Goal: Navigation & Orientation: Find specific page/section

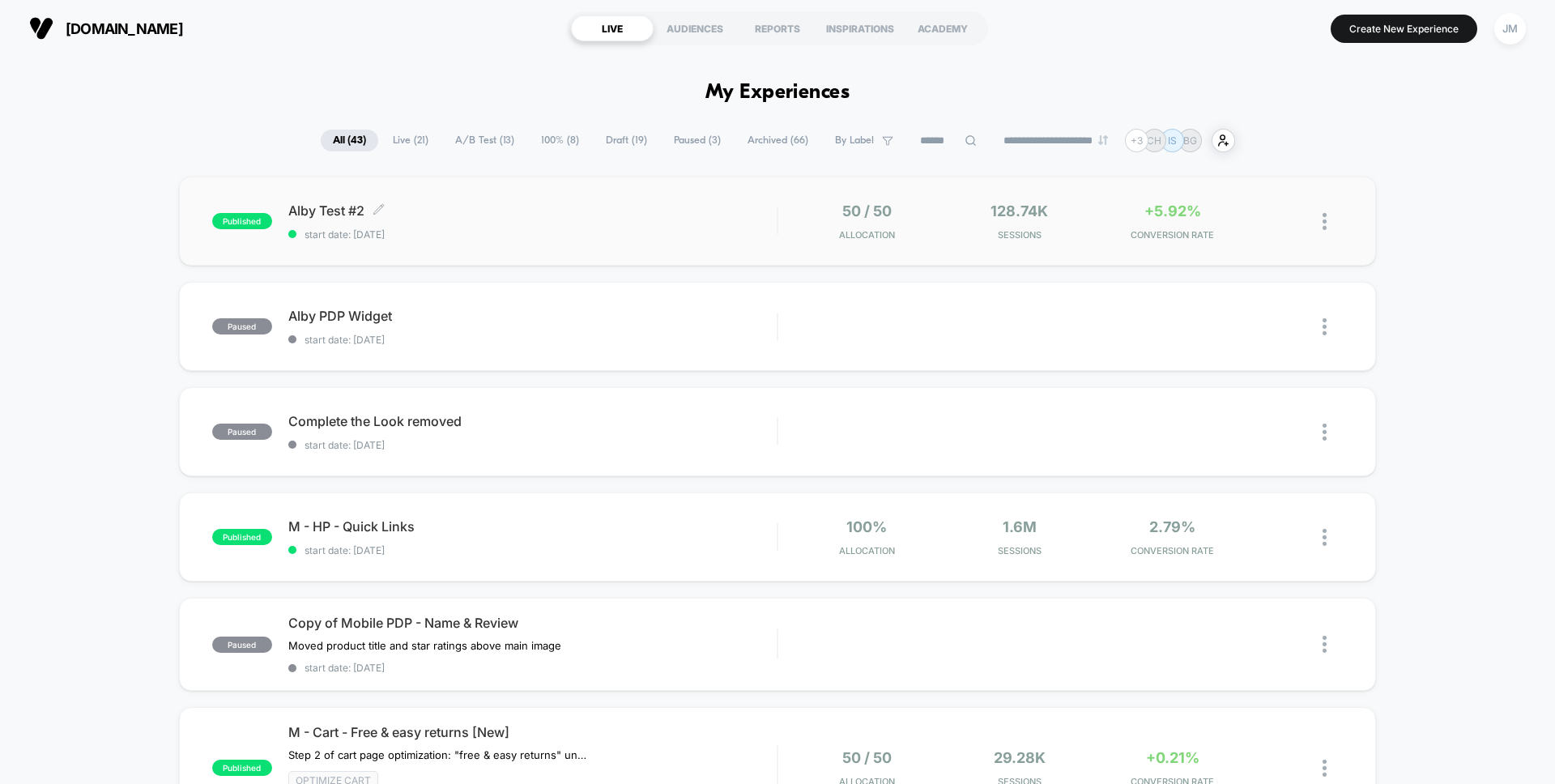
click at [582, 218] on span "Alby Test #2 Click to edit experience details" at bounding box center [532, 210] width 488 height 16
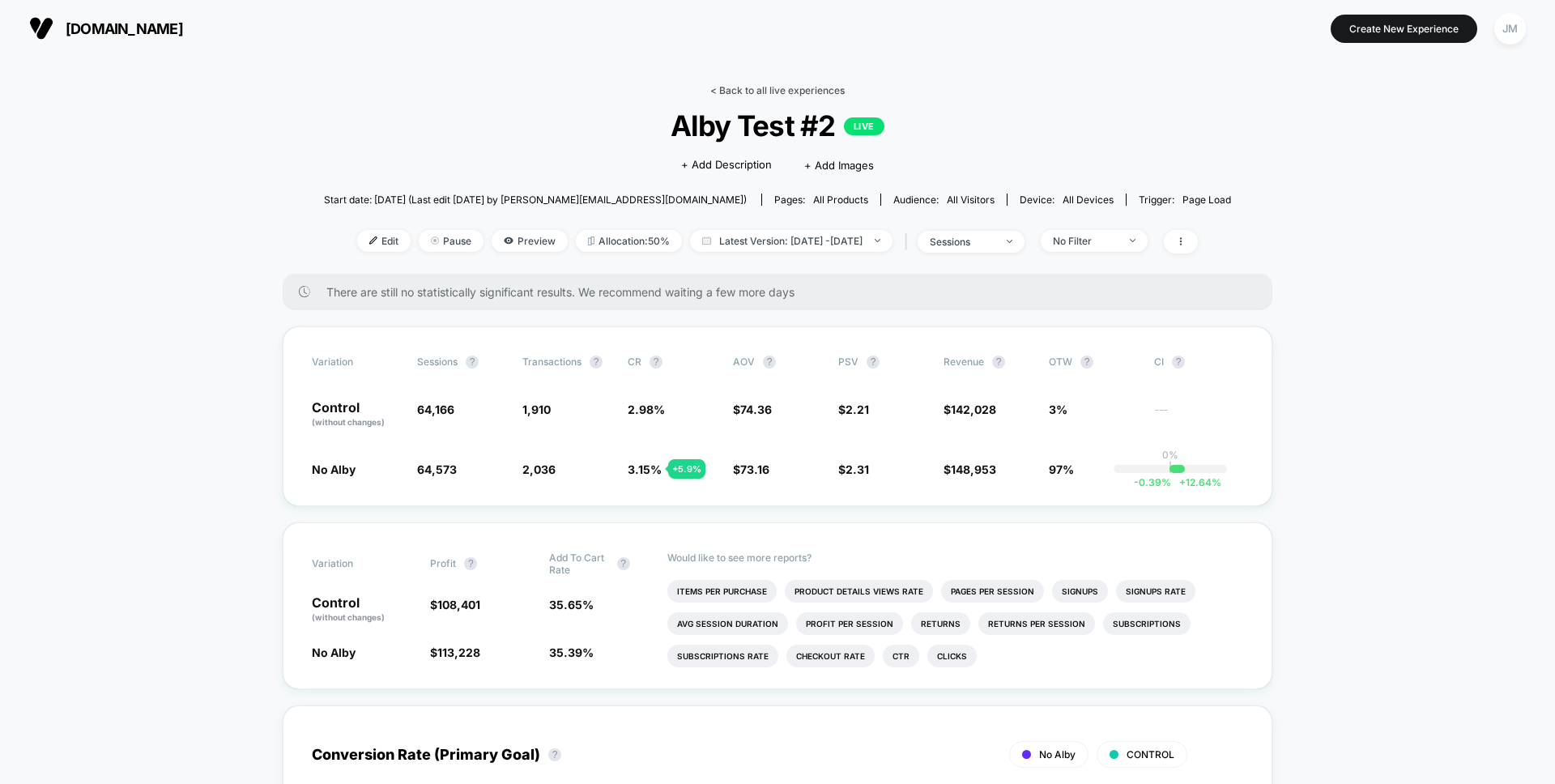
click at [762, 87] on link "< Back to all live experiences" at bounding box center [778, 90] width 135 height 12
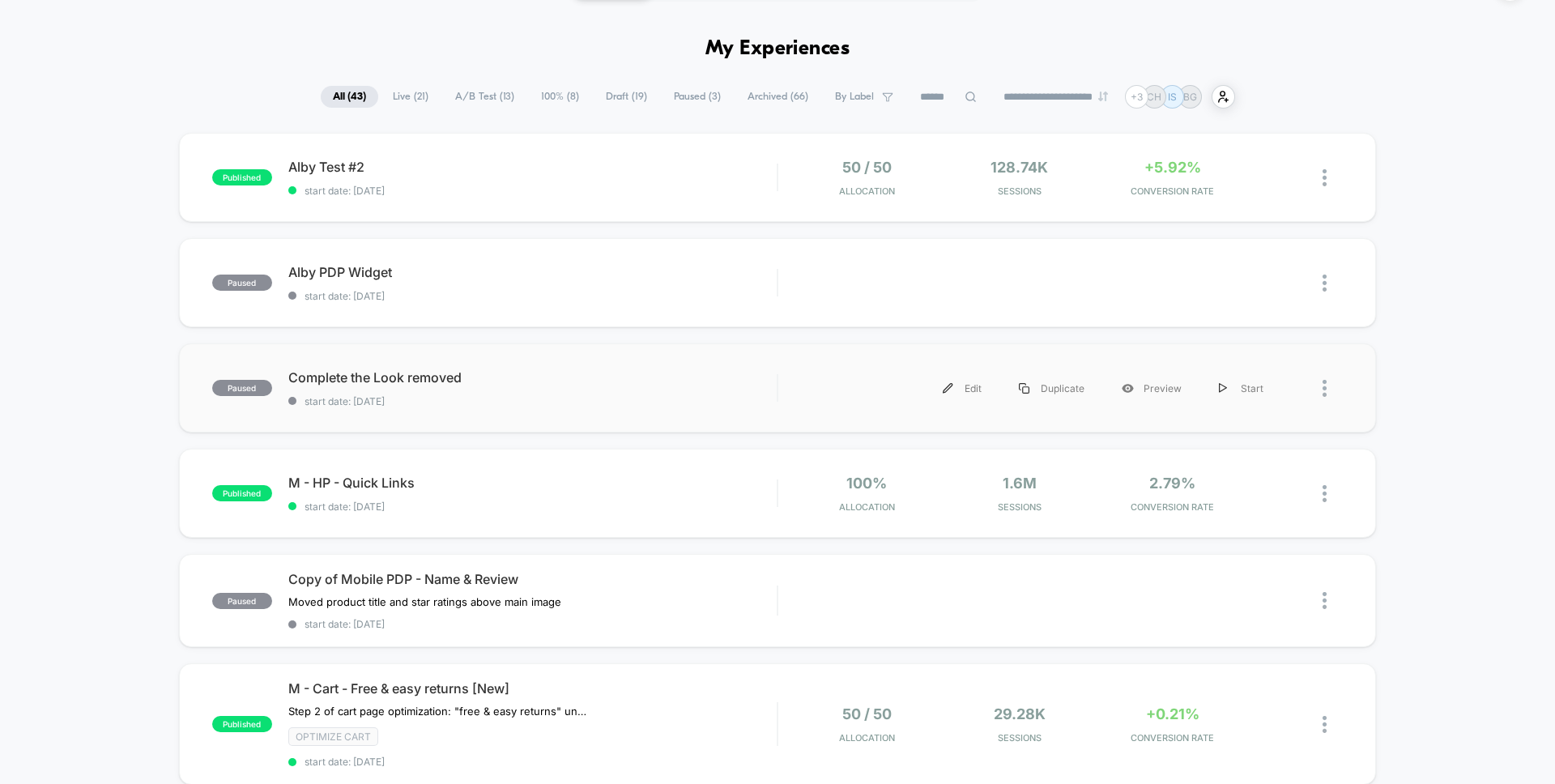
scroll to position [93, 0]
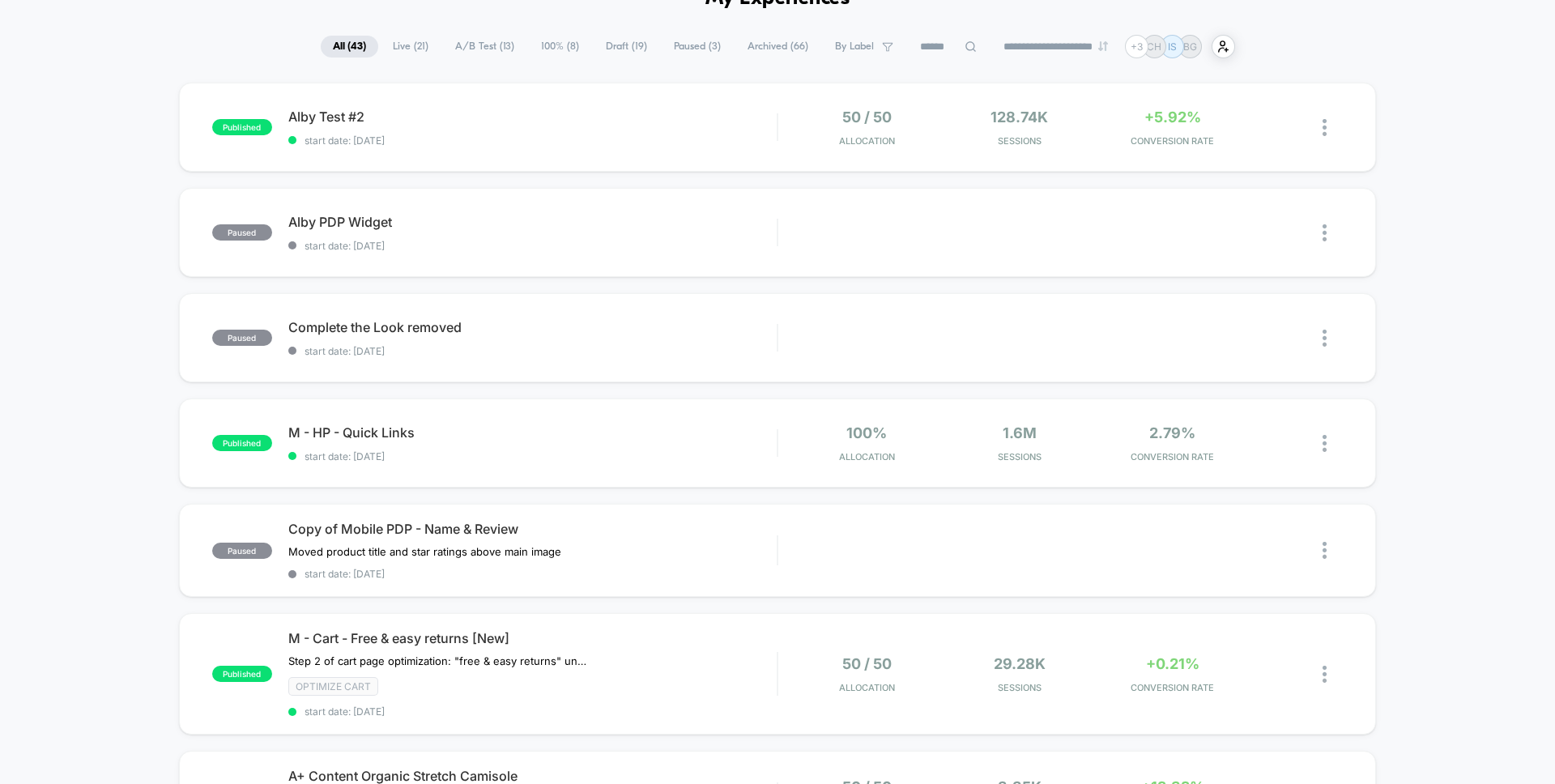
click at [404, 44] on span "Live ( 21 )" at bounding box center [411, 46] width 60 height 21
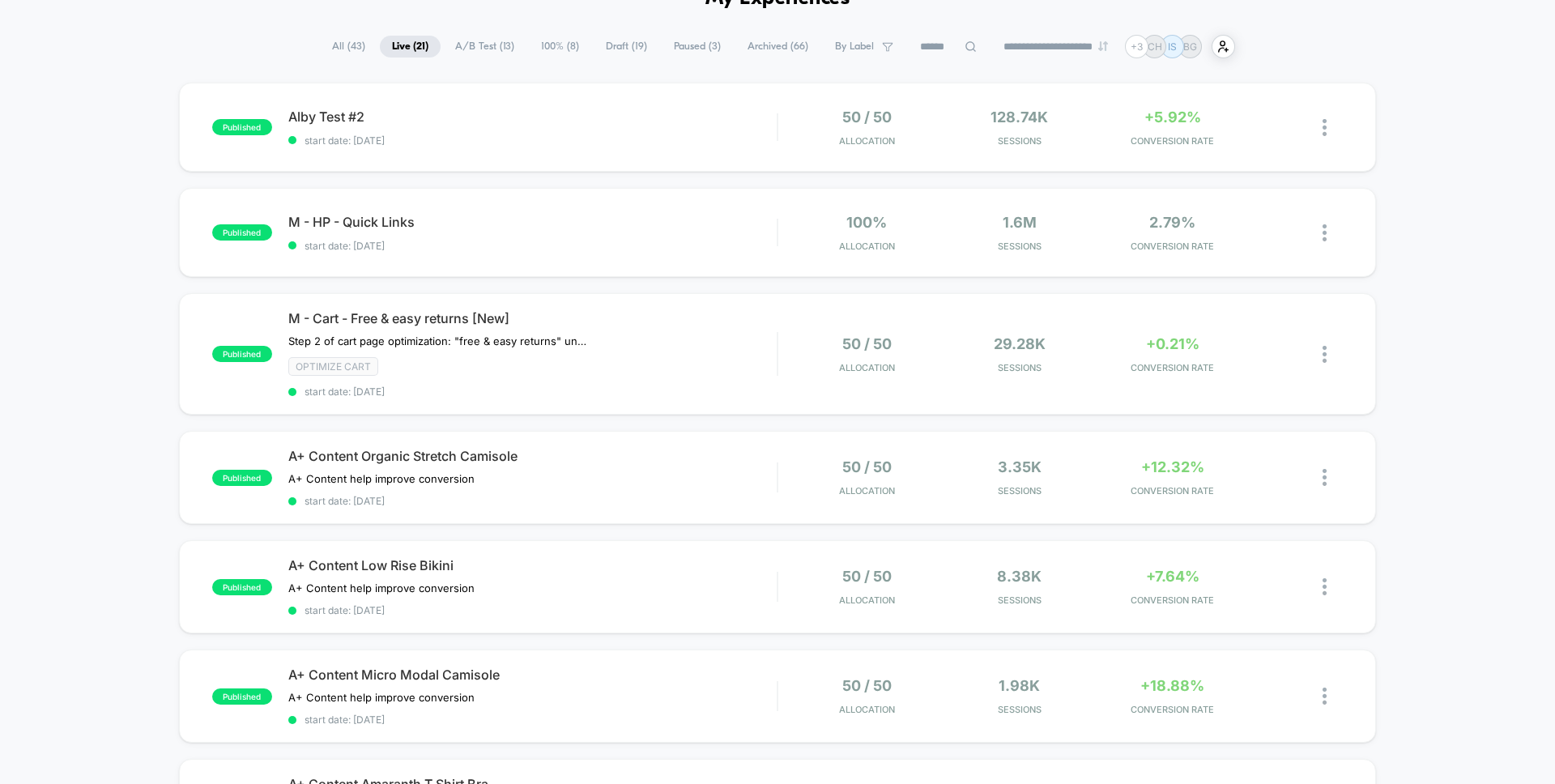
click at [689, 49] on span "Paused ( 3 )" at bounding box center [697, 46] width 71 height 21
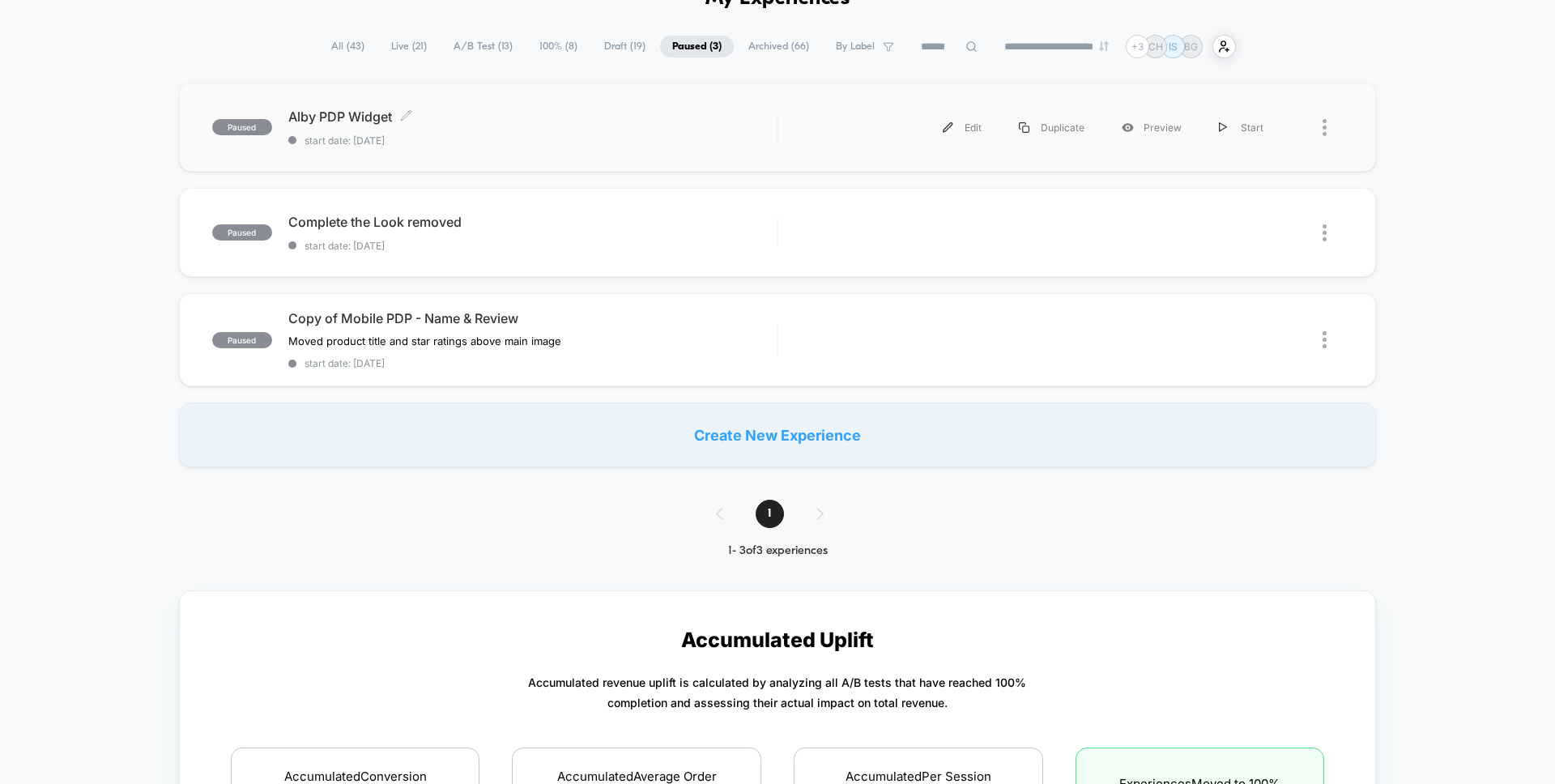
click at [571, 115] on span "Alby PDP Widget Click to edit experience details" at bounding box center [532, 116] width 488 height 16
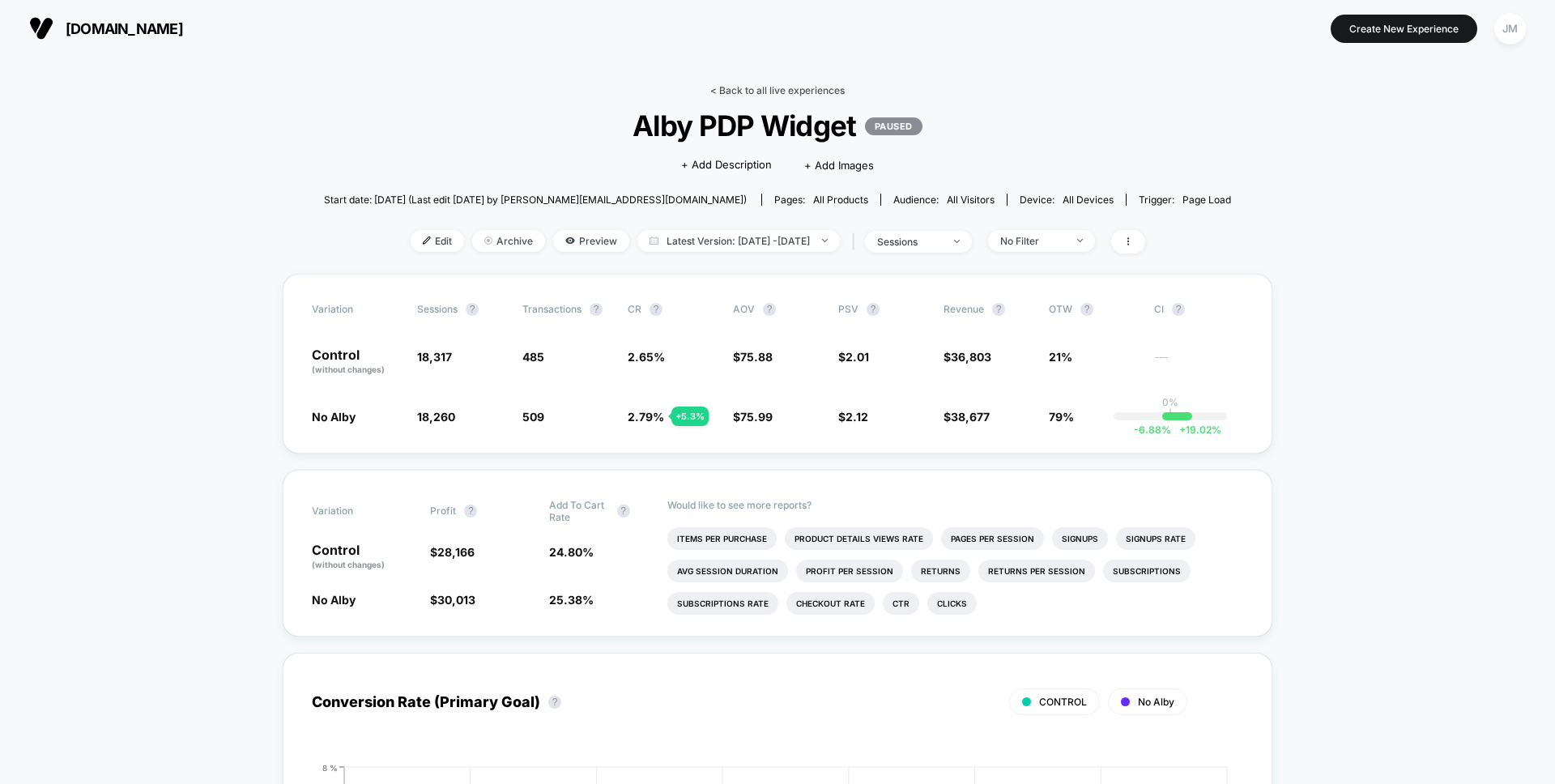
click at [783, 91] on link "< Back to all live experiences" at bounding box center [778, 90] width 135 height 12
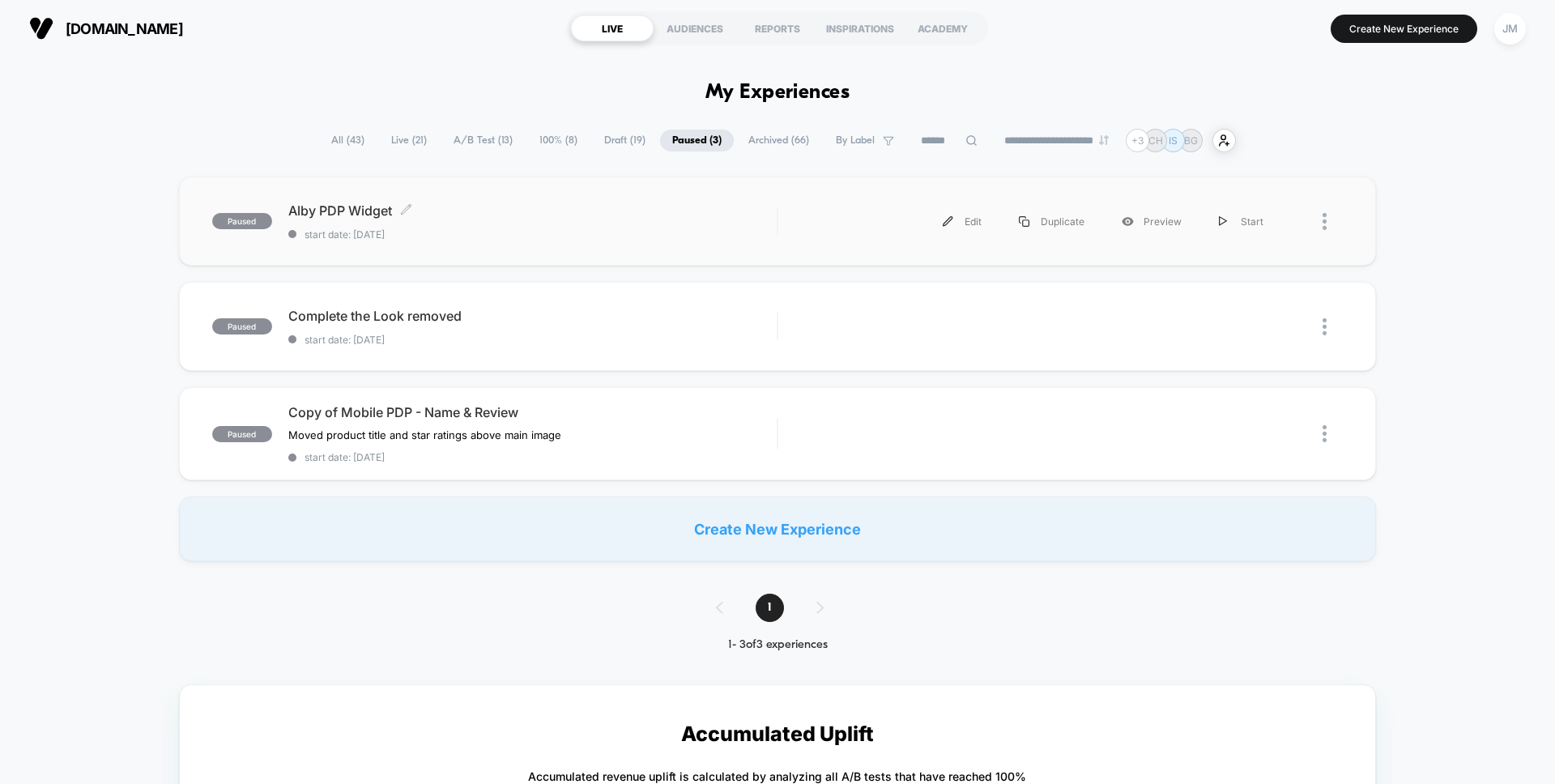
click at [500, 209] on span "Alby PDP Widget Click to edit experience details" at bounding box center [532, 210] width 488 height 16
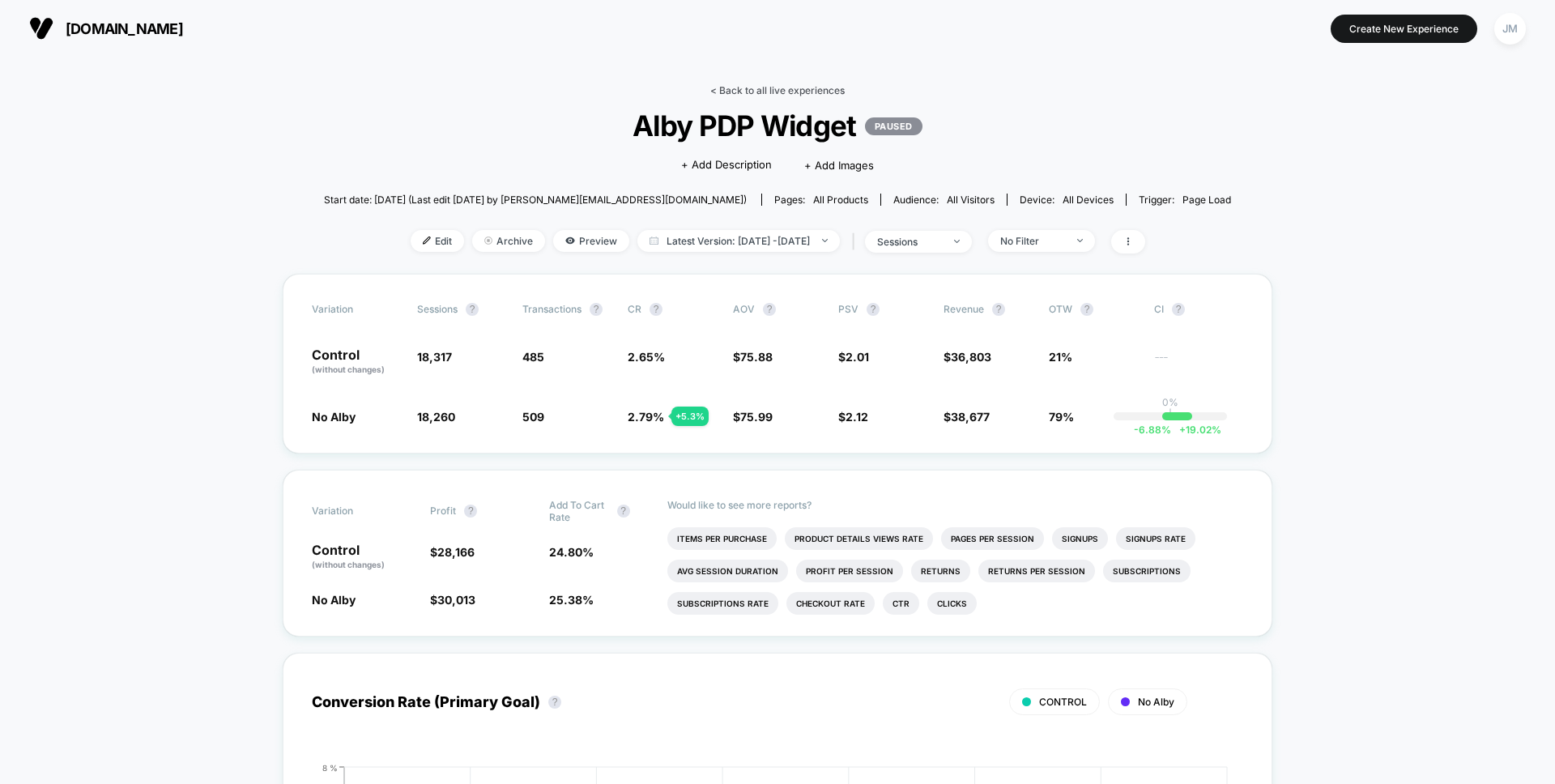
click at [742, 92] on link "< Back to all live experiences" at bounding box center [778, 90] width 135 height 12
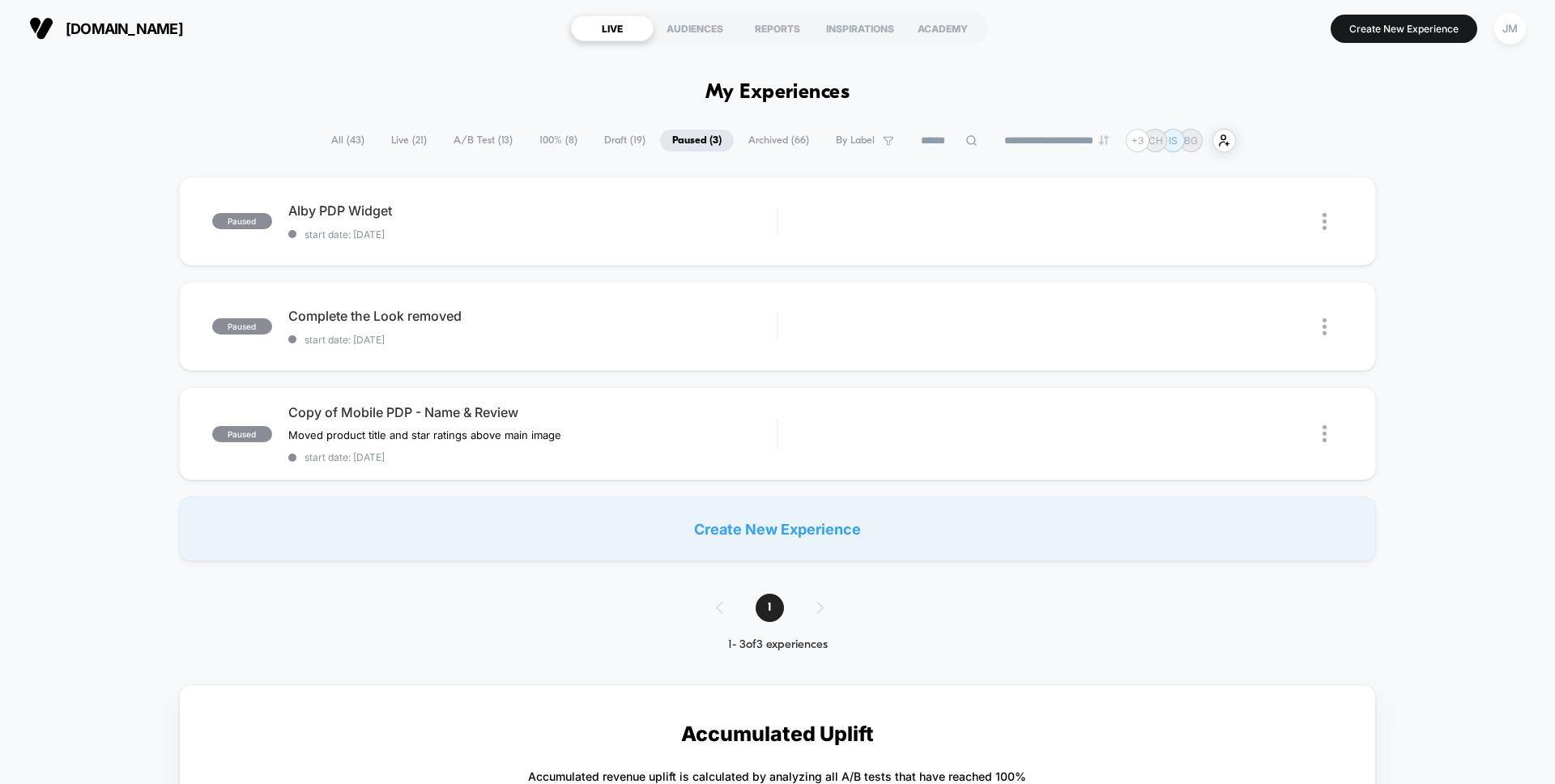
click at [396, 141] on span "Live ( 21 )" at bounding box center [409, 140] width 60 height 21
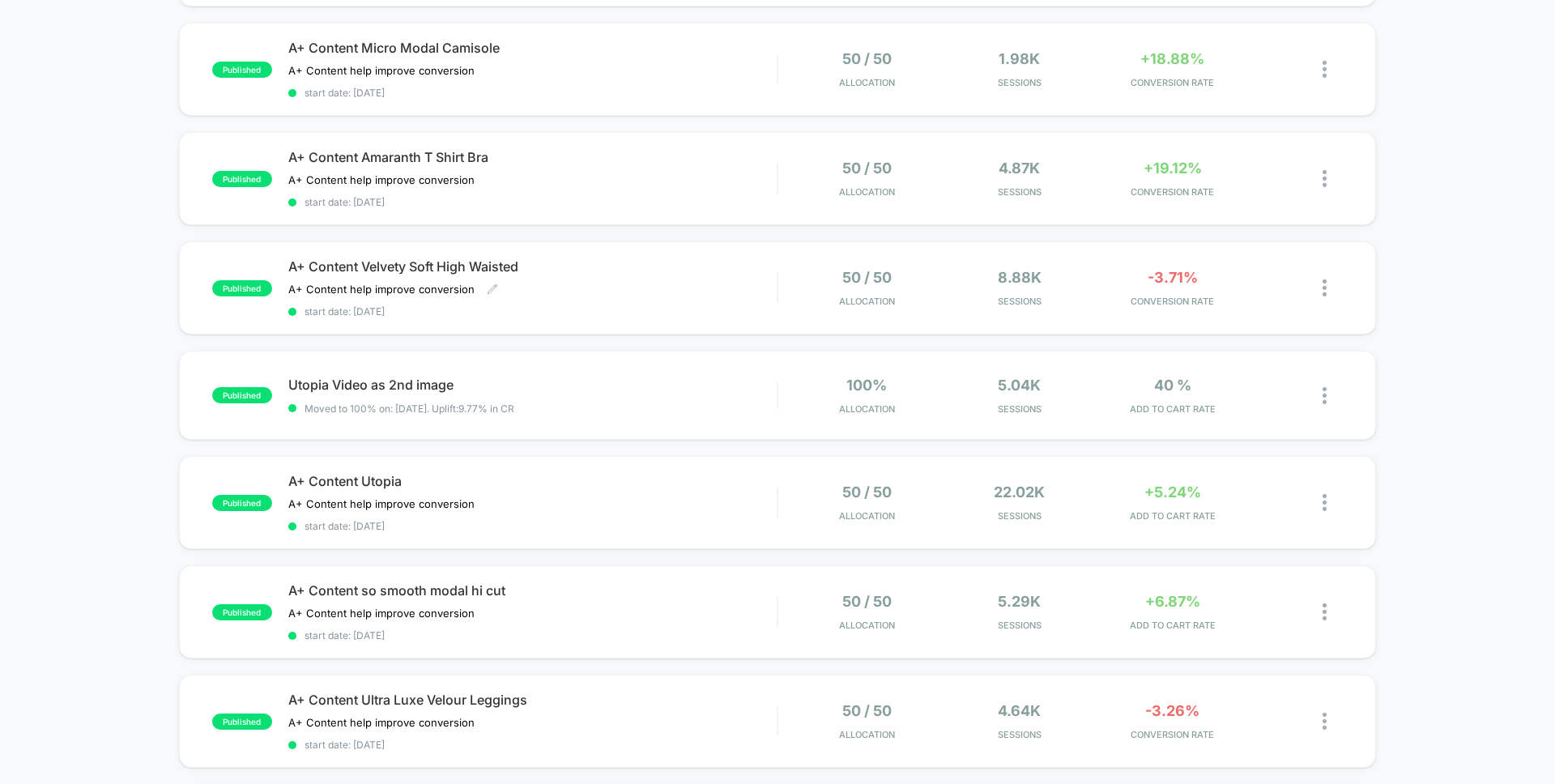
scroll to position [727, 0]
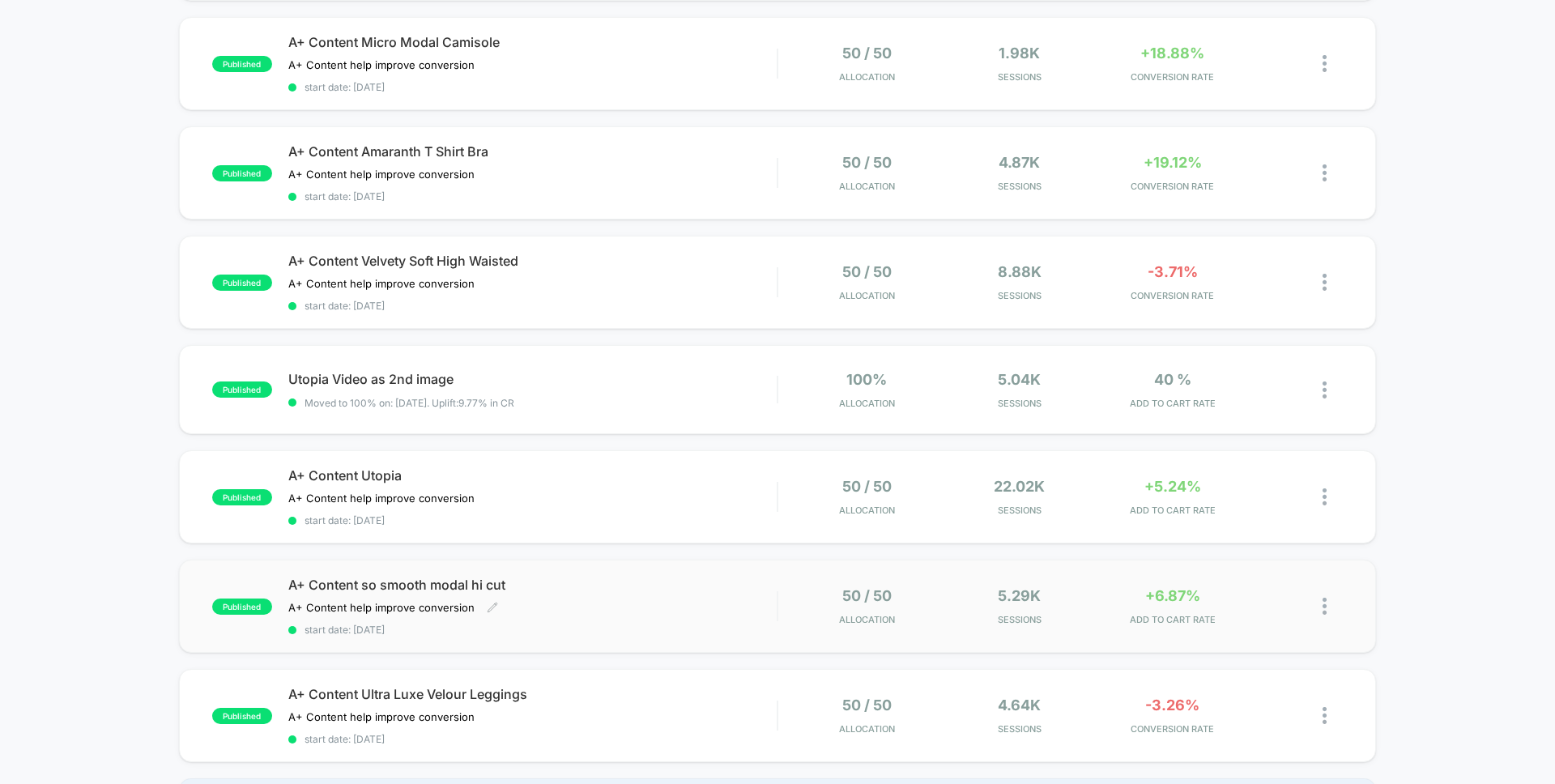
click at [551, 587] on span "A+ Content so smooth modal hi cut" at bounding box center [532, 584] width 488 height 16
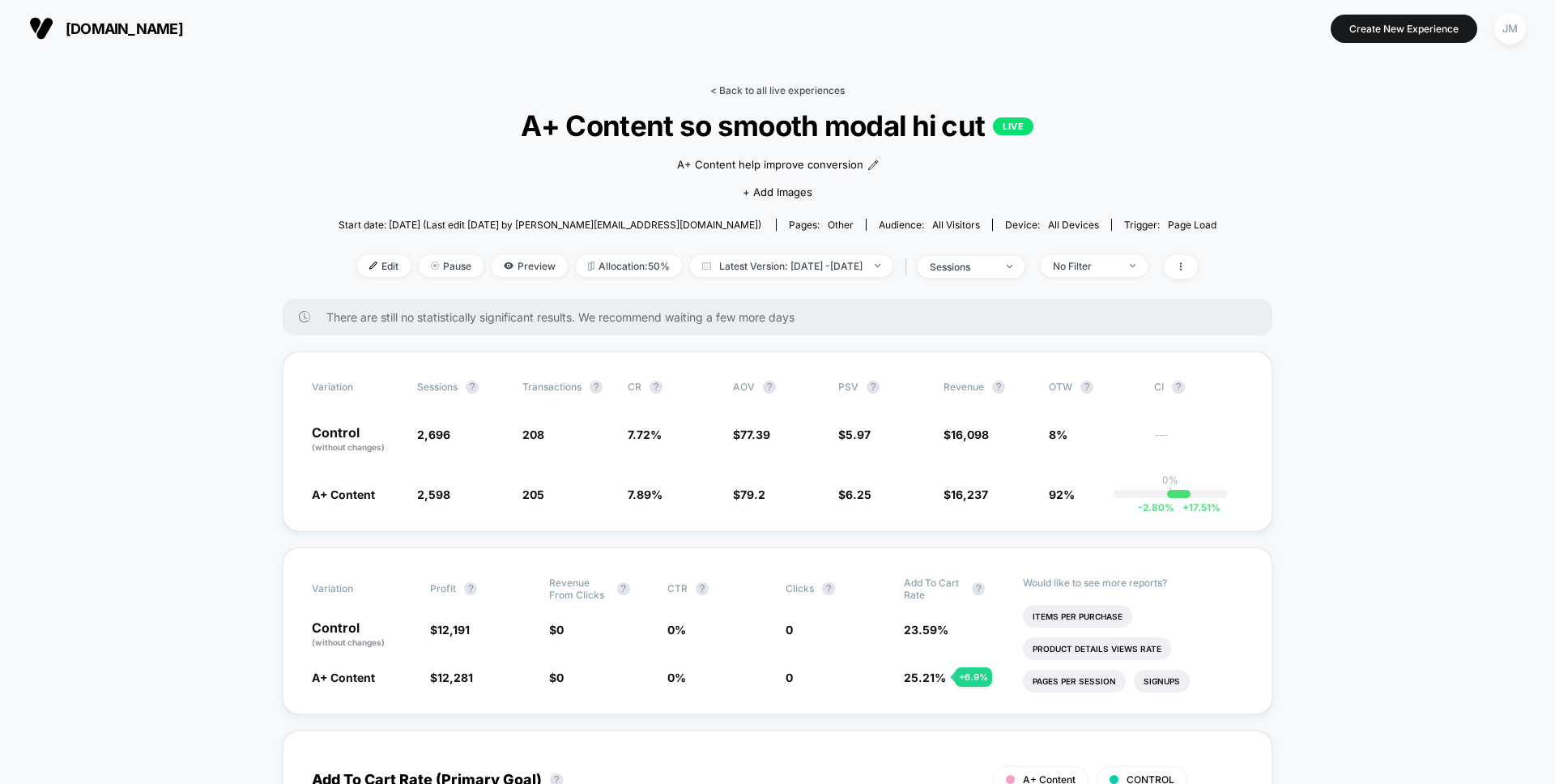
click at [761, 93] on link "< Back to all live experiences" at bounding box center [778, 90] width 135 height 12
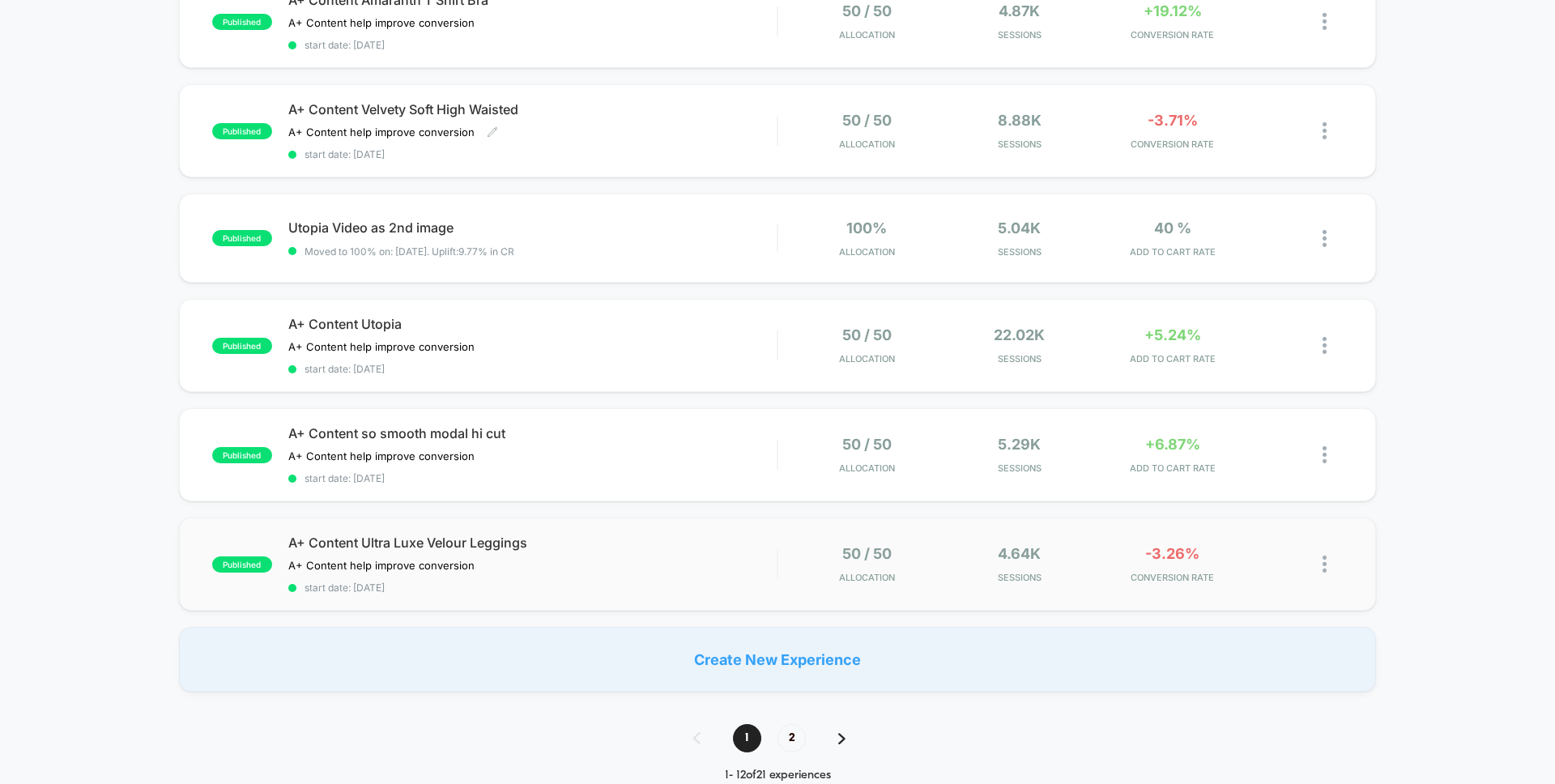
scroll to position [890, 0]
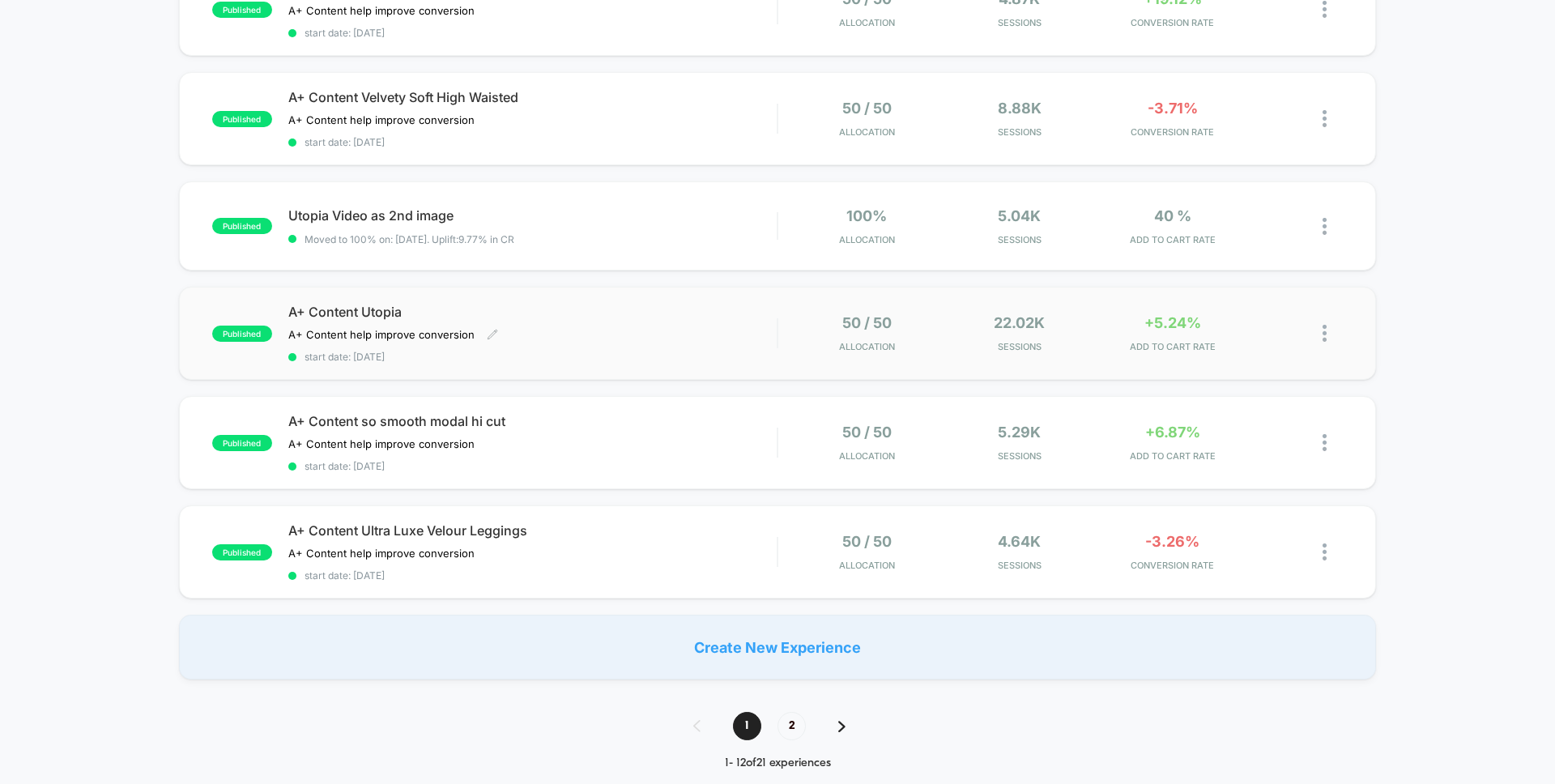
click at [593, 335] on div "A+ Content help improve conversion Click to edit experience details A+ Content …" at bounding box center [459, 334] width 342 height 13
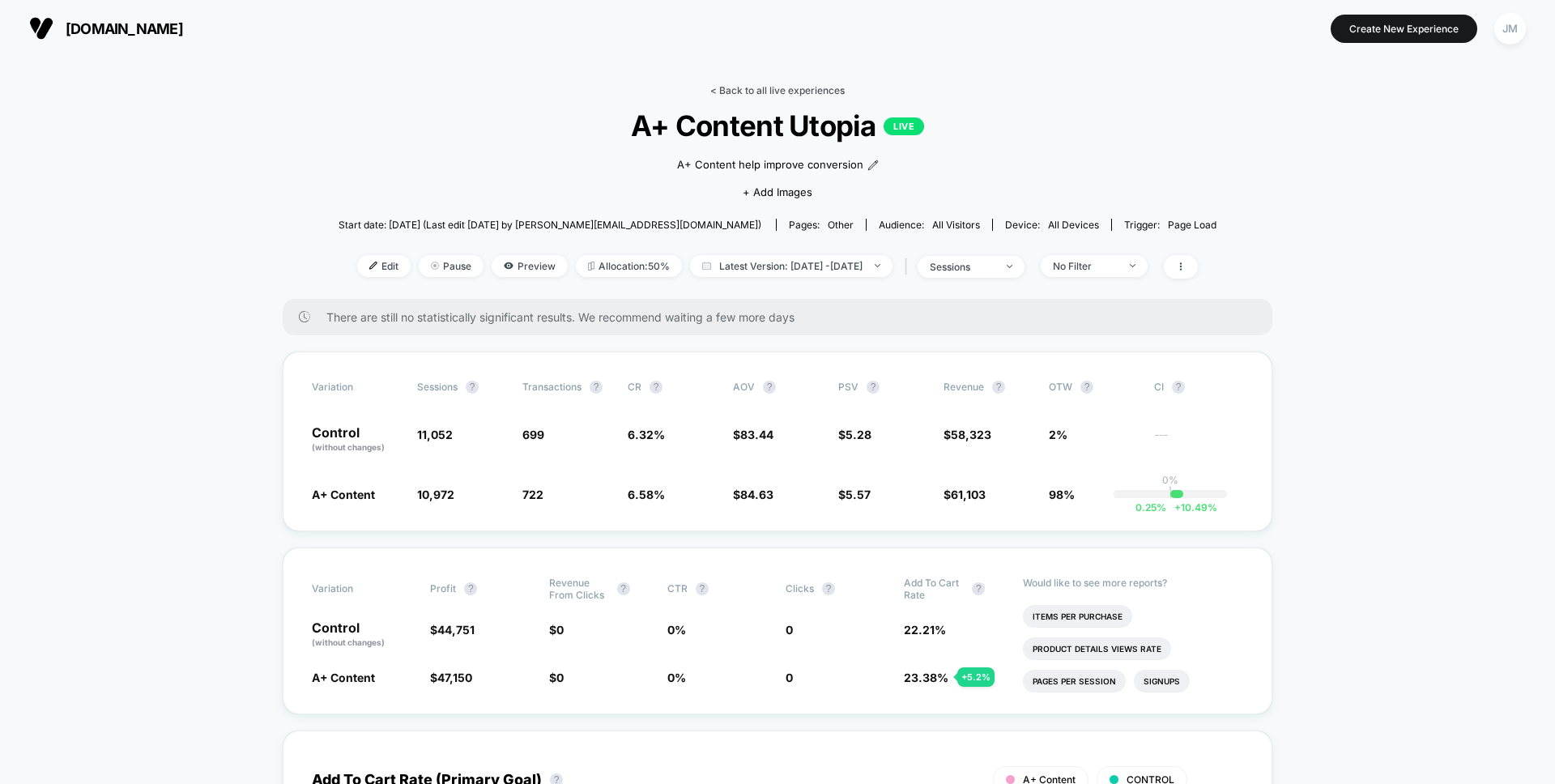
click at [753, 87] on link "< Back to all live experiences" at bounding box center [778, 90] width 135 height 12
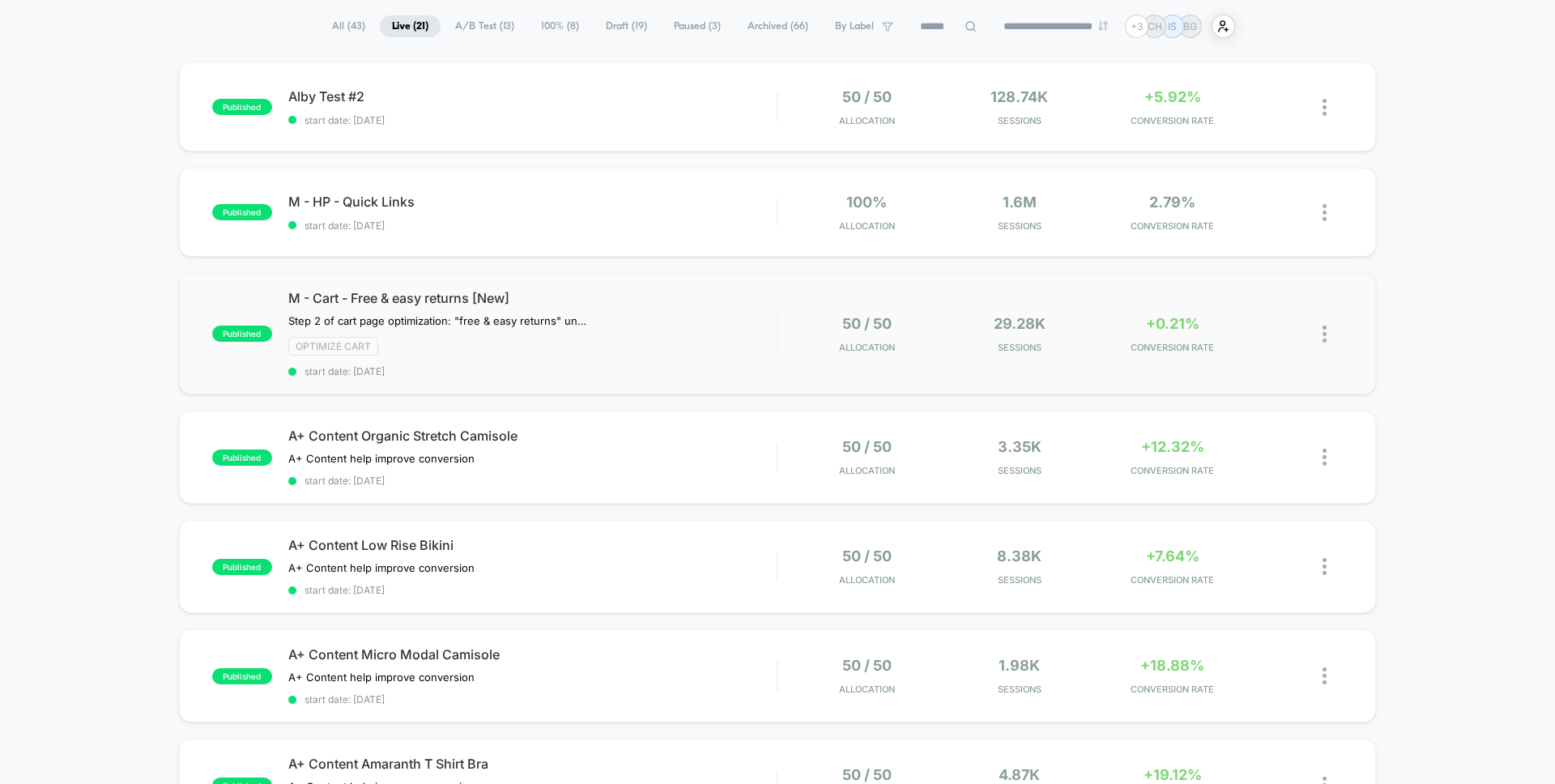
scroll to position [116, 0]
click at [615, 435] on span "A+ Content Organic Stretch Camisole" at bounding box center [532, 434] width 488 height 16
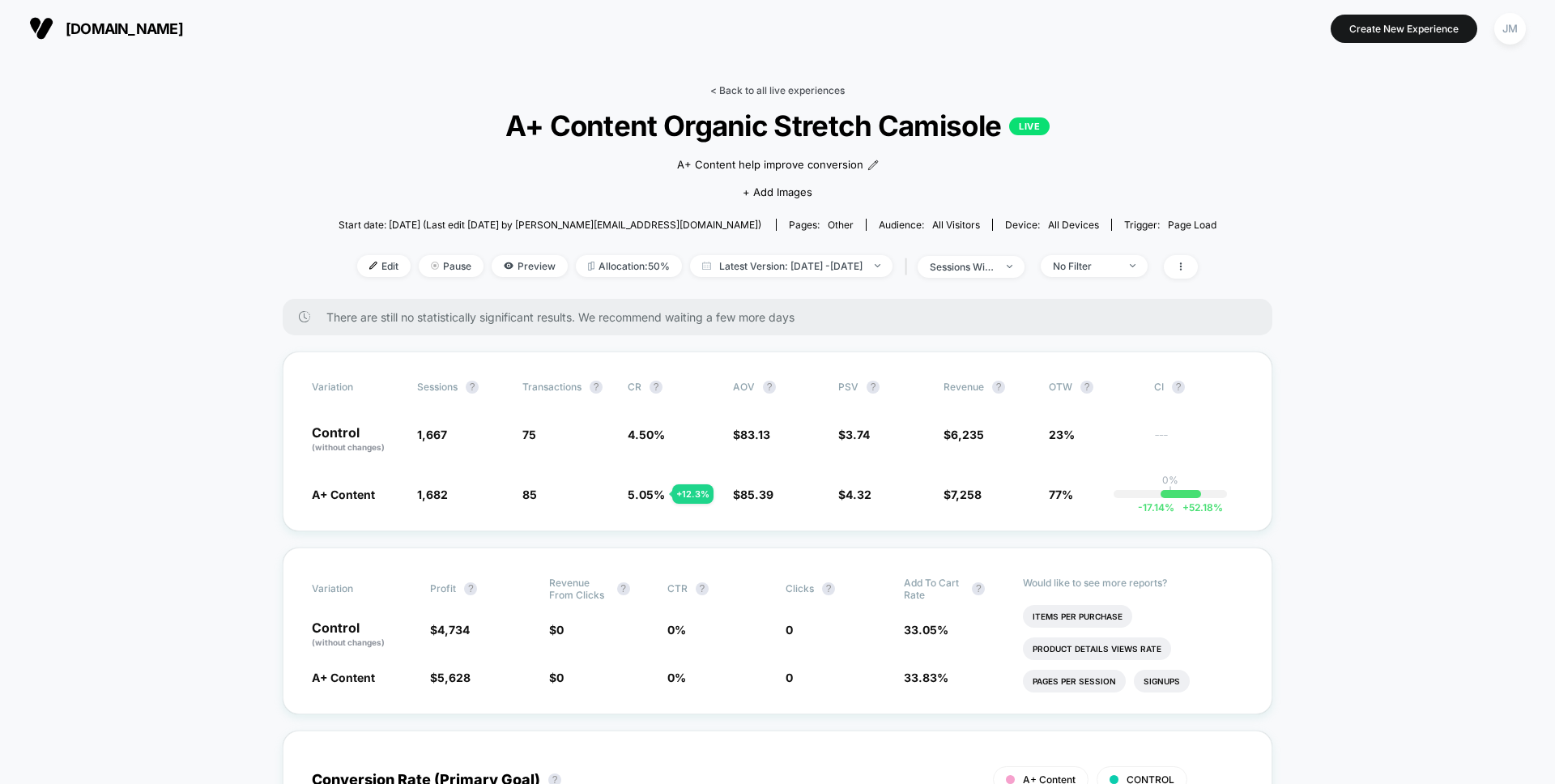
click at [745, 85] on link "< Back to all live experiences" at bounding box center [778, 90] width 135 height 12
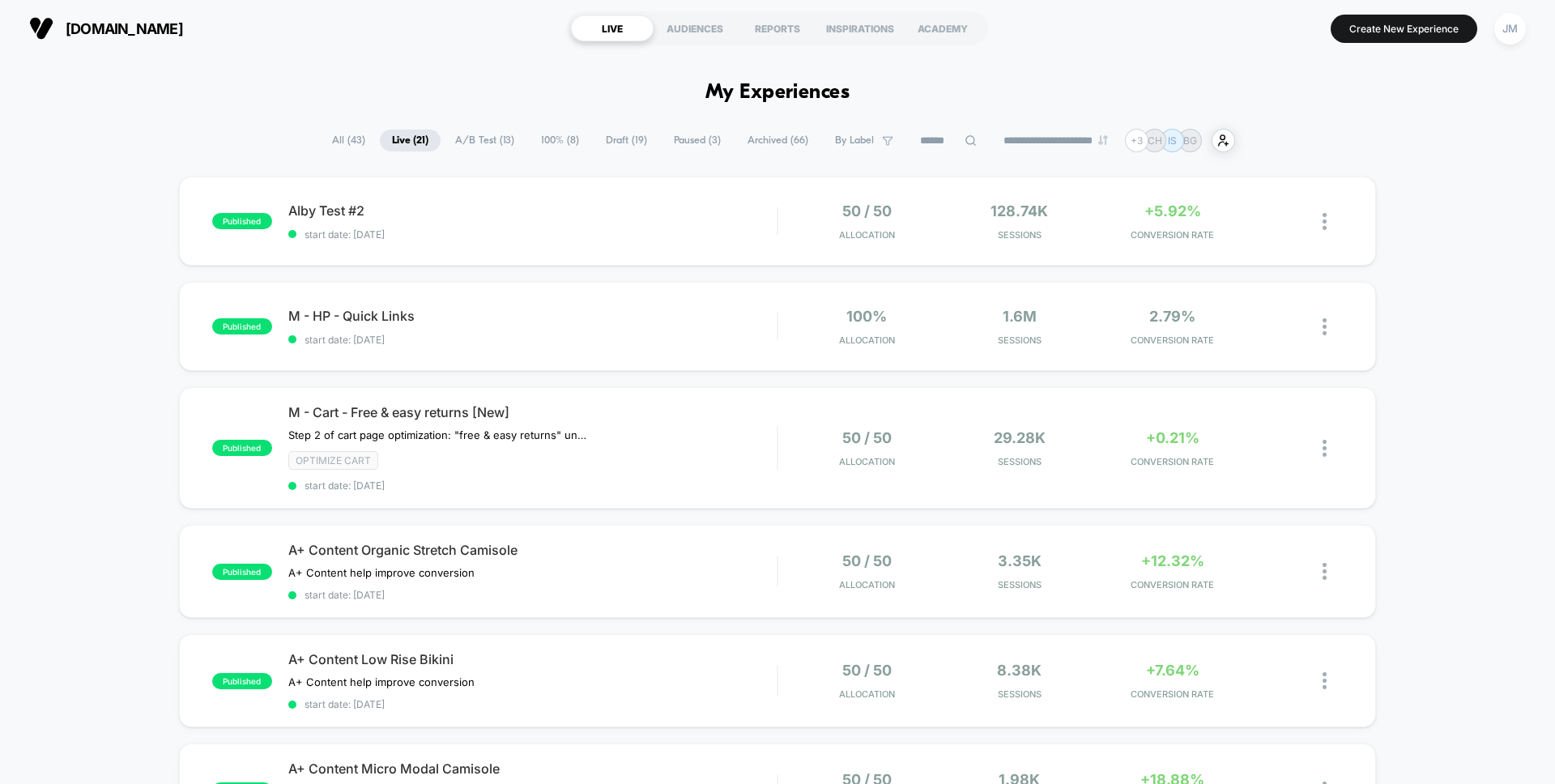
click at [775, 145] on span "Archived ( 66 )" at bounding box center [778, 140] width 85 height 21
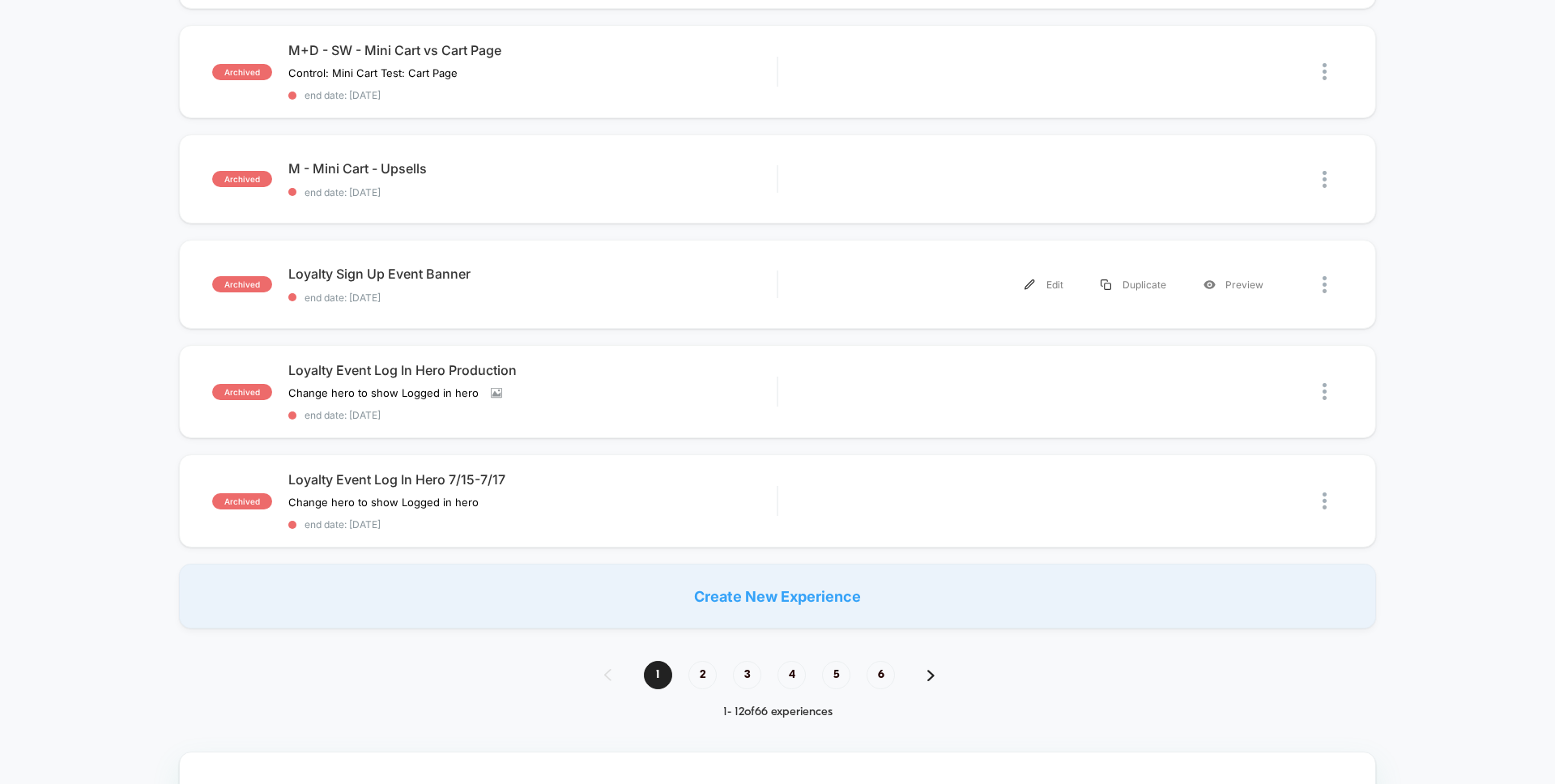
scroll to position [943, 0]
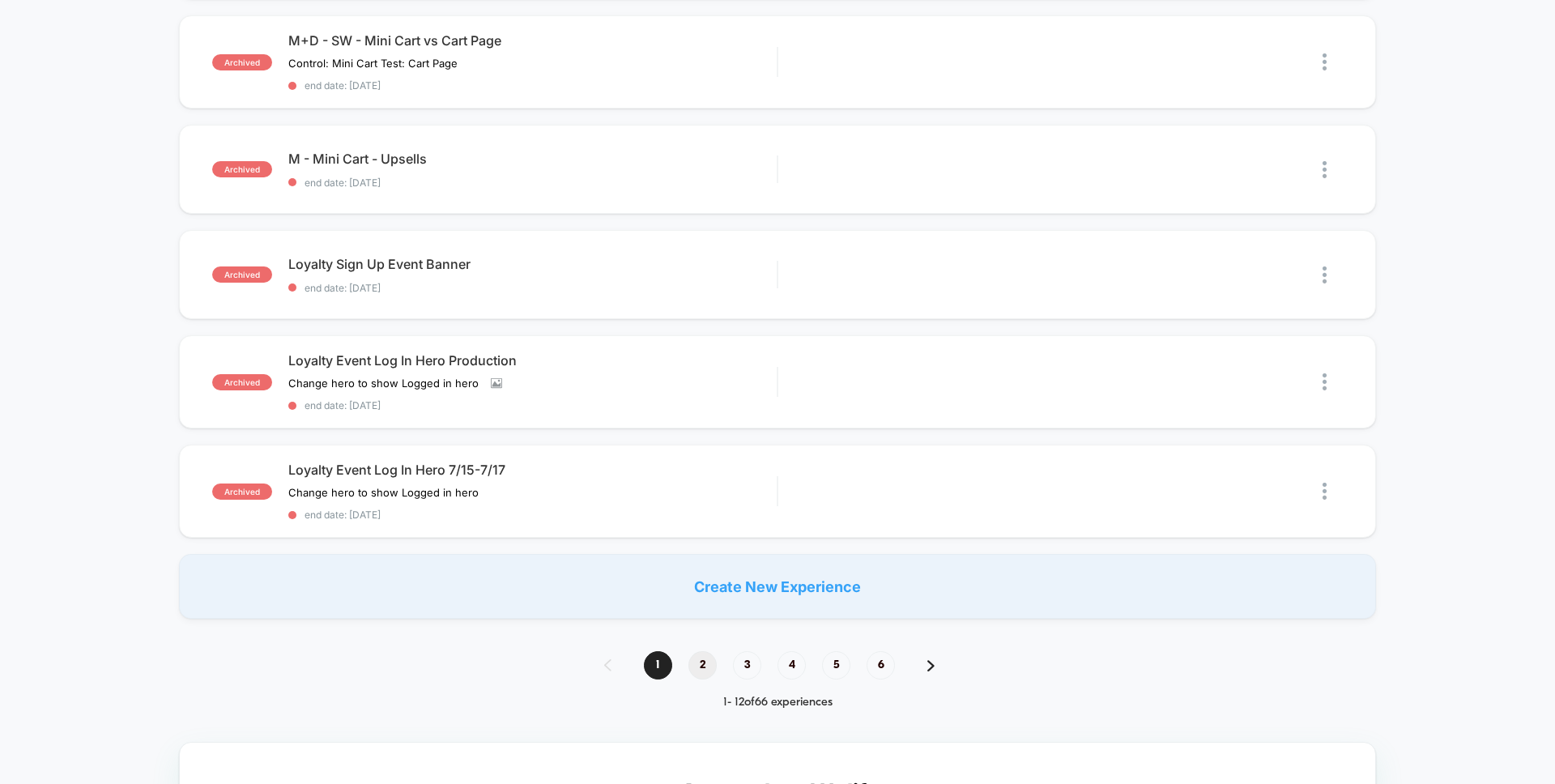
click at [704, 672] on span "2" at bounding box center [702, 665] width 28 height 28
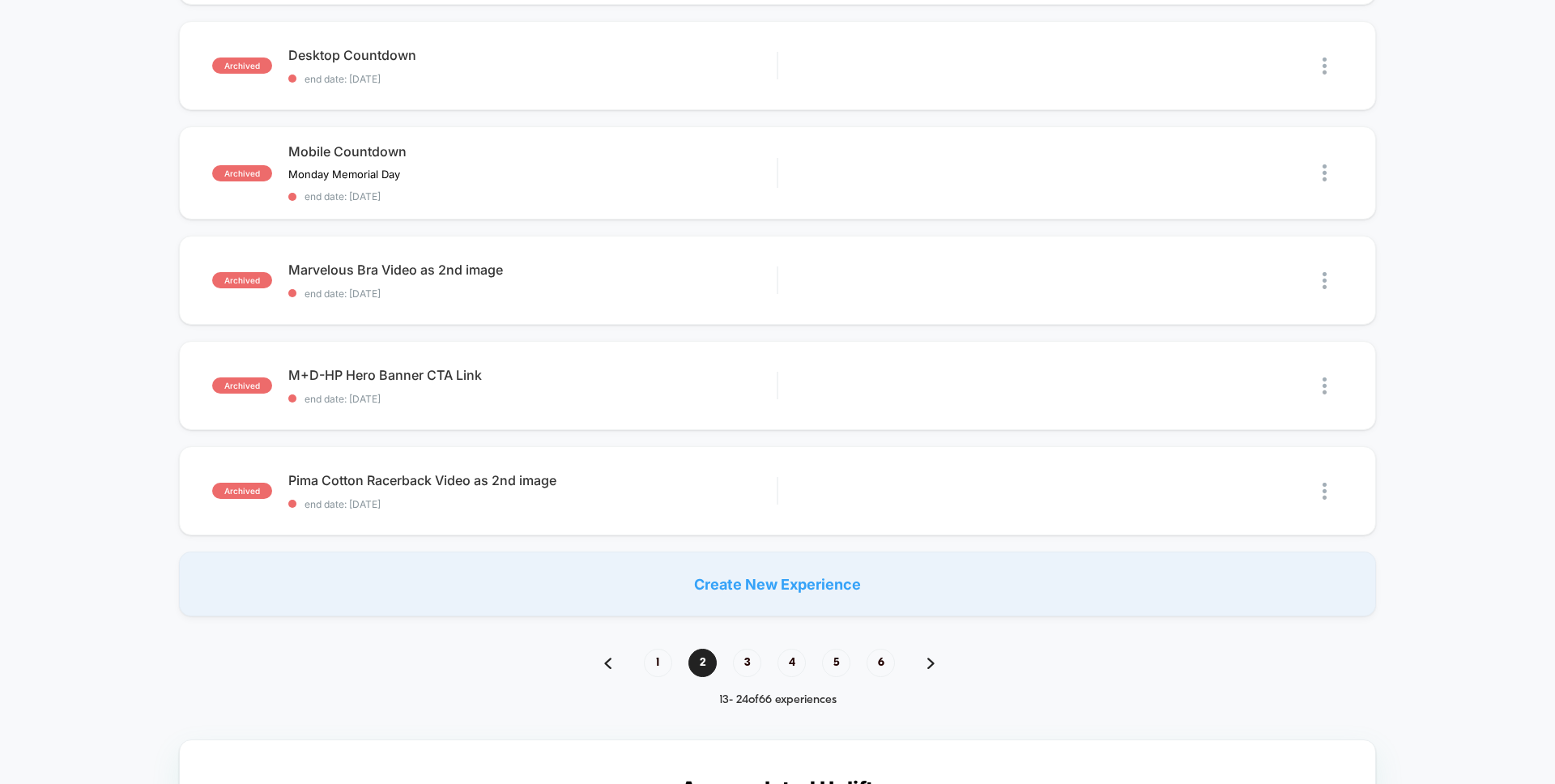
scroll to position [916, 0]
click at [741, 655] on span "3" at bounding box center [747, 663] width 28 height 28
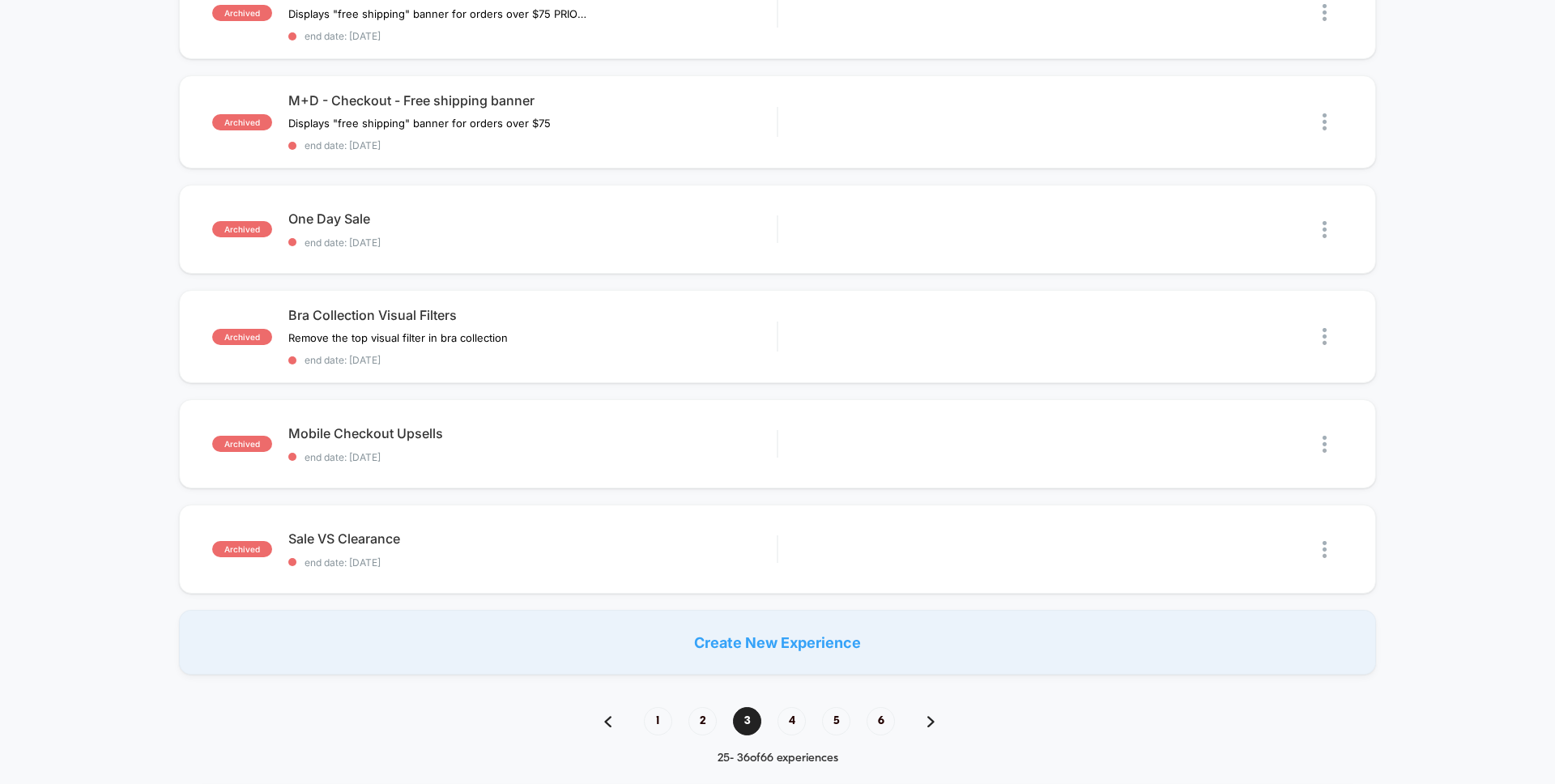
scroll to position [901, 0]
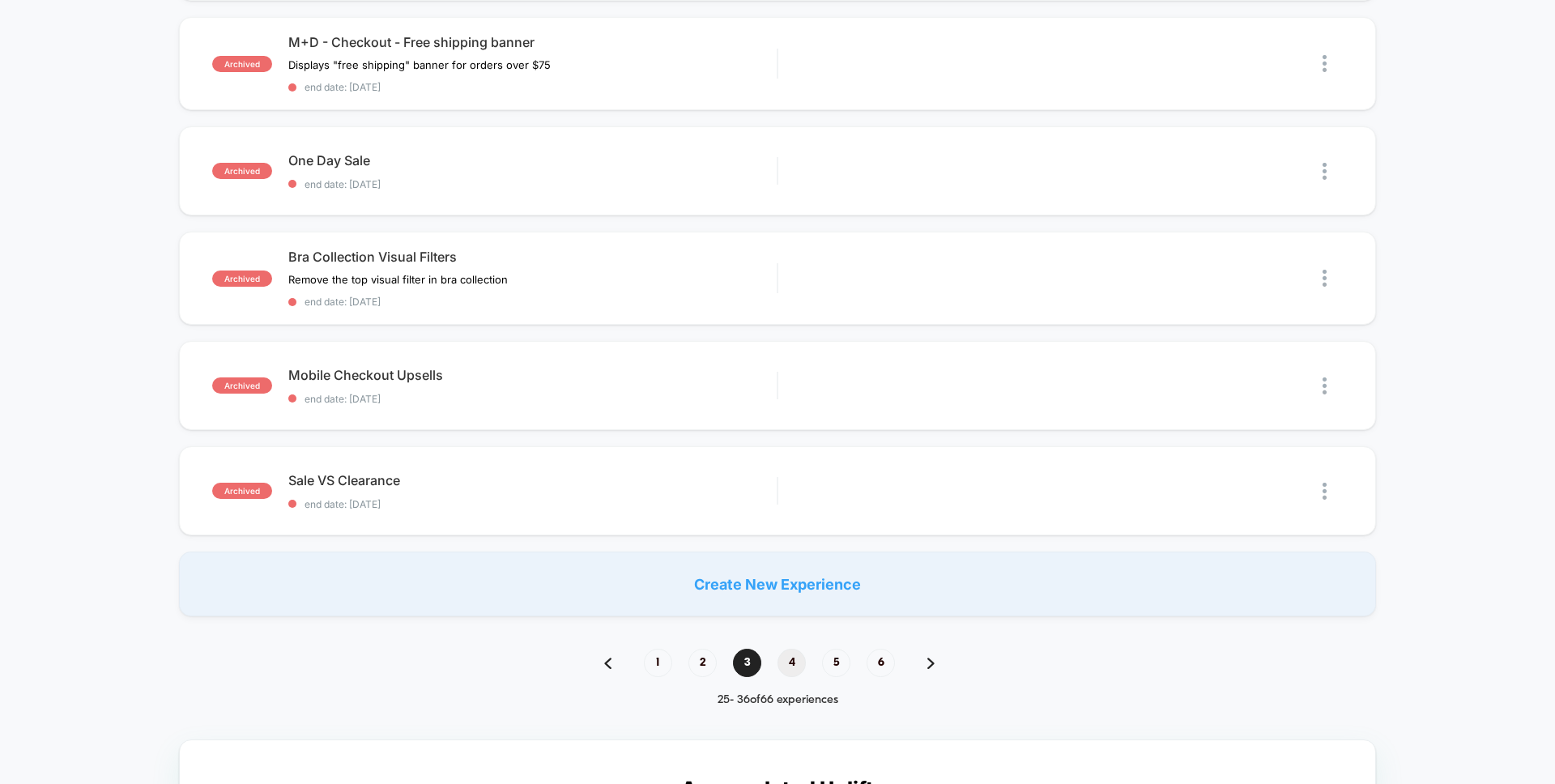
click at [794, 668] on span "4" at bounding box center [791, 662] width 28 height 28
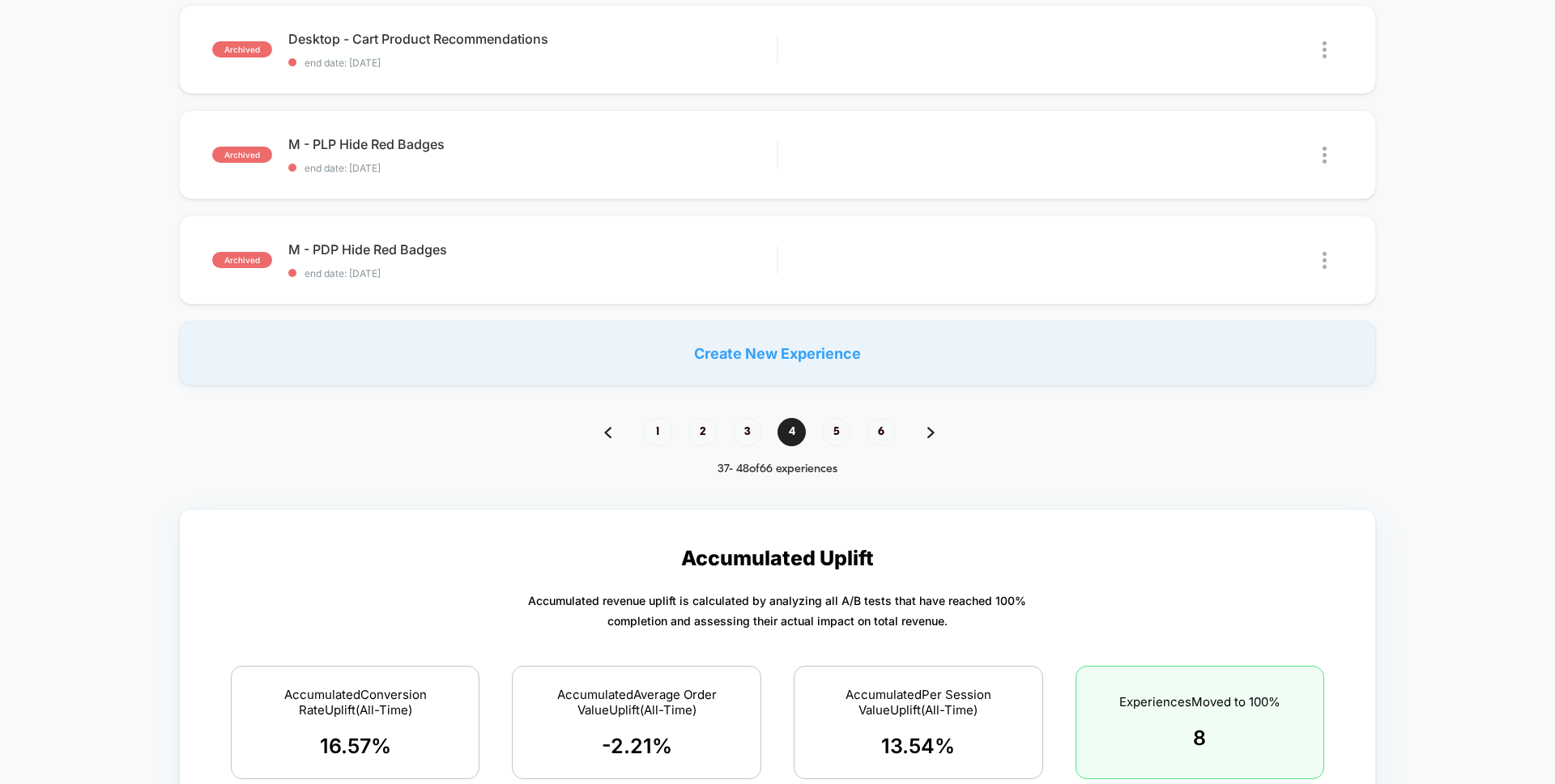
scroll to position [1094, 0]
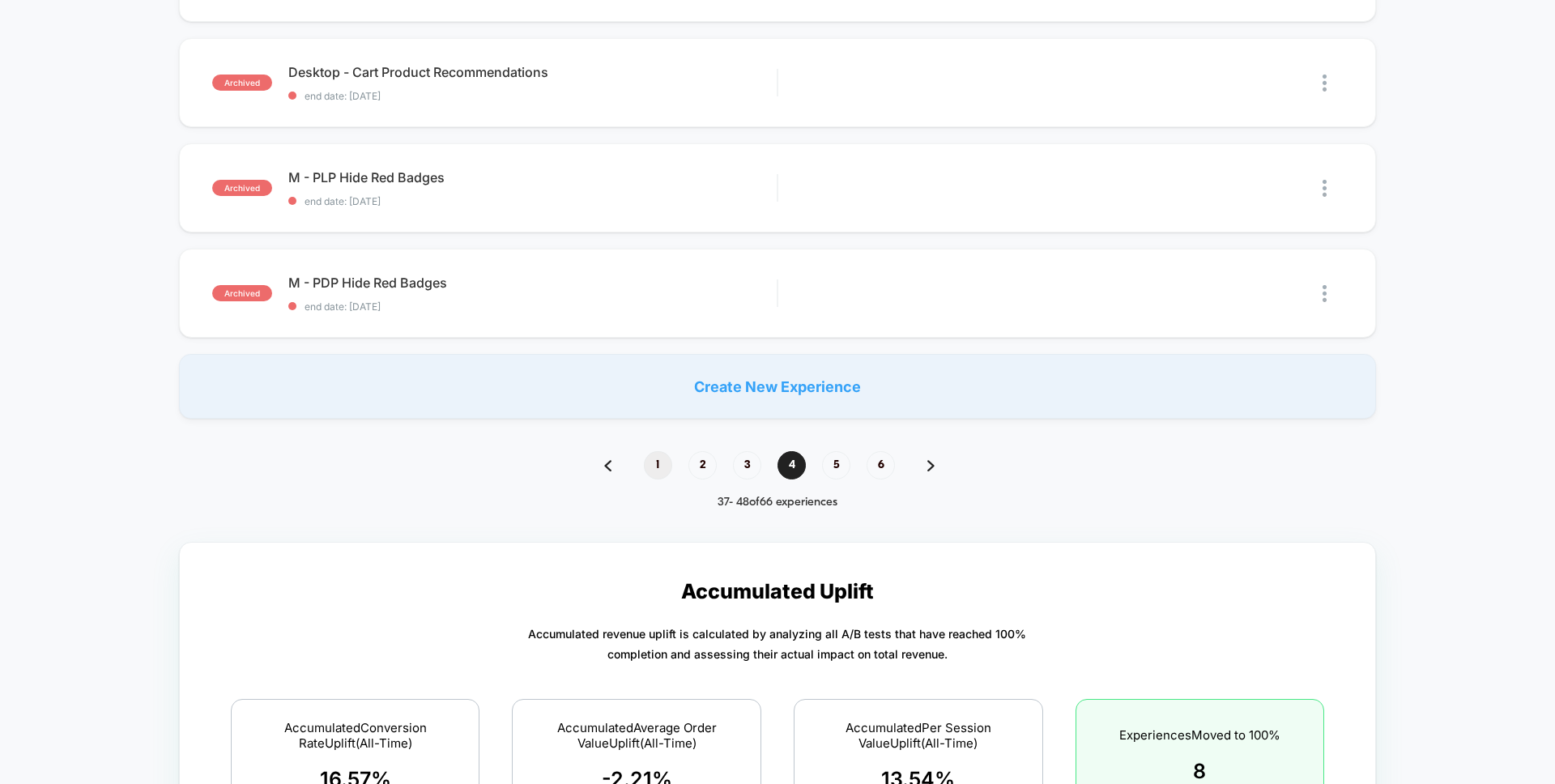
click at [651, 461] on span "1" at bounding box center [657, 465] width 28 height 28
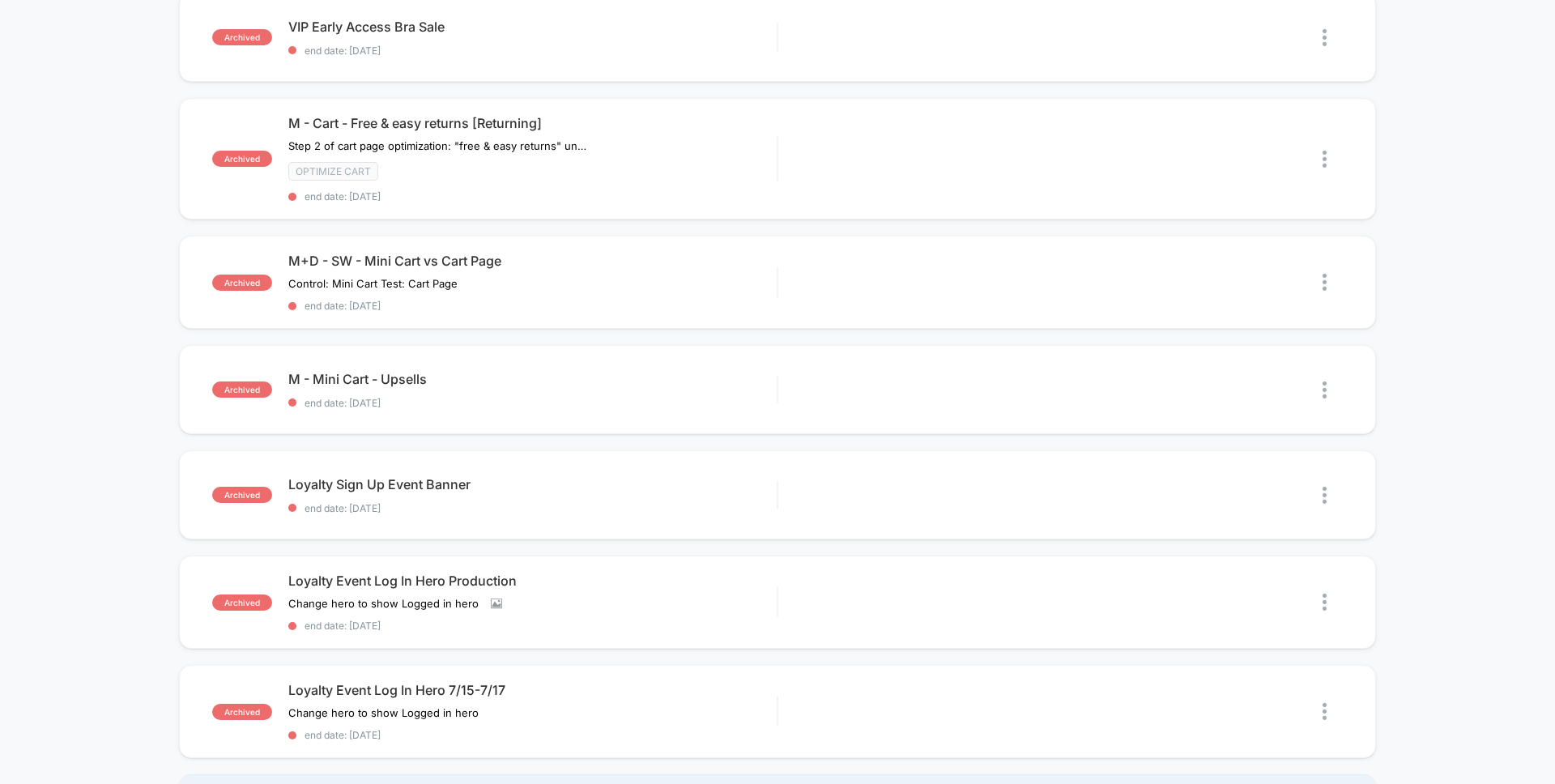
scroll to position [0, 0]
